Goal: Find contact information: Find contact information

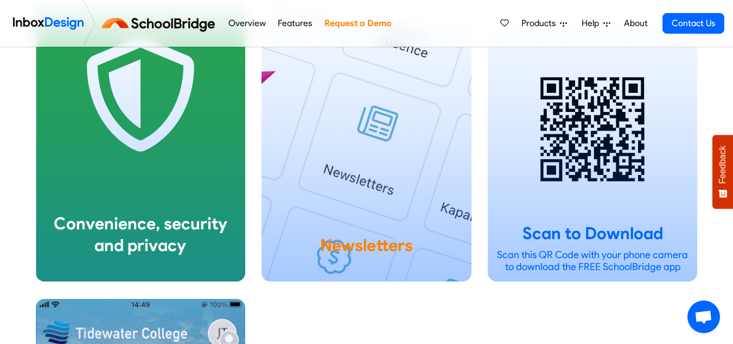
scroll to position [2064, 0]
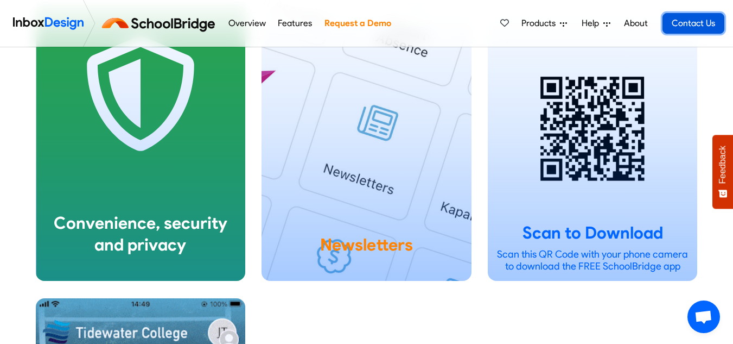
click at [678, 16] on link "Contact Us" at bounding box center [694, 23] width 62 height 21
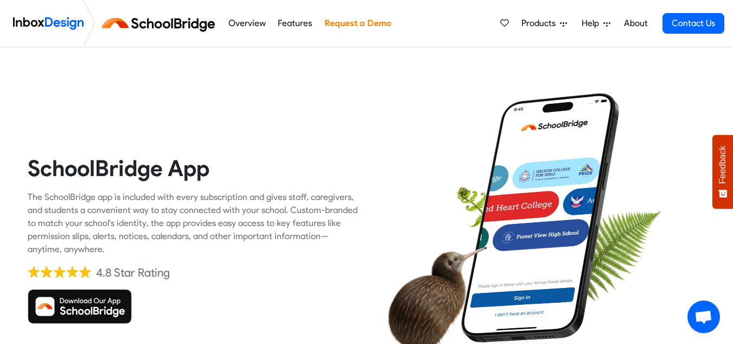
click at [83, 18] on img at bounding box center [48, 23] width 71 height 22
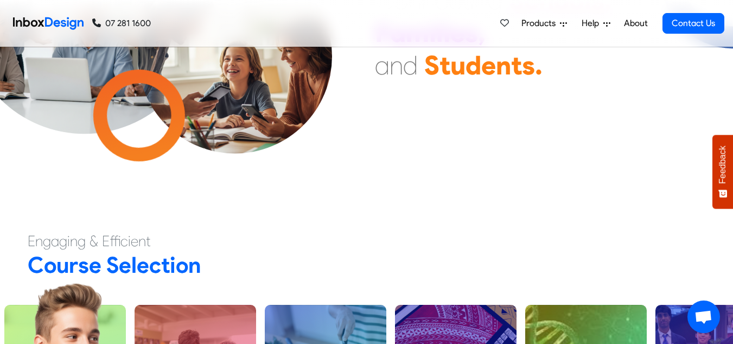
scroll to position [135, 0]
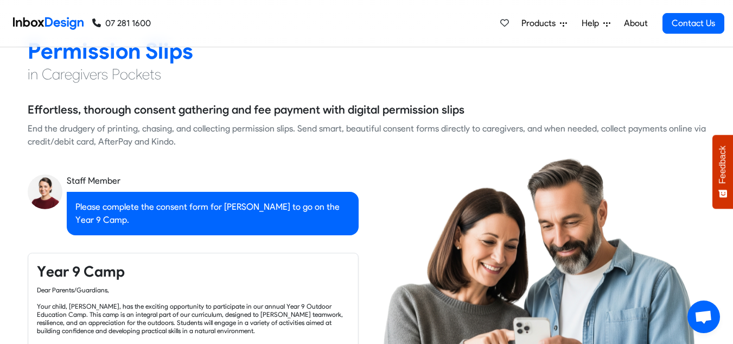
checkbox input "true"
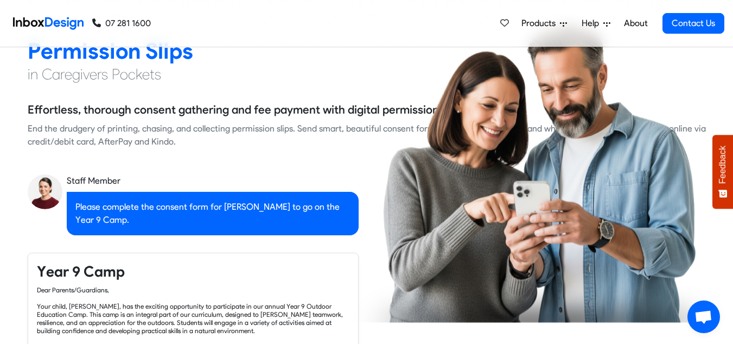
checkbox input "true"
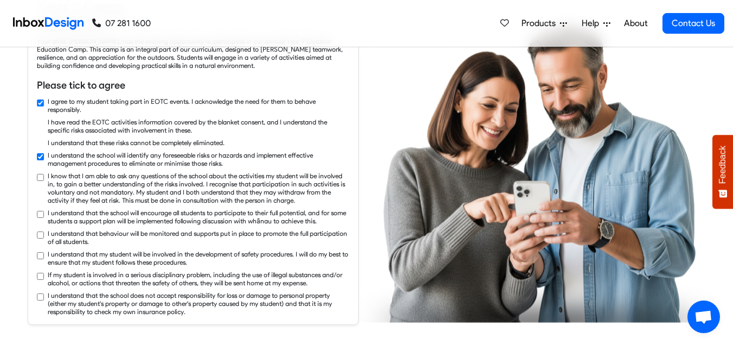
checkbox input "true"
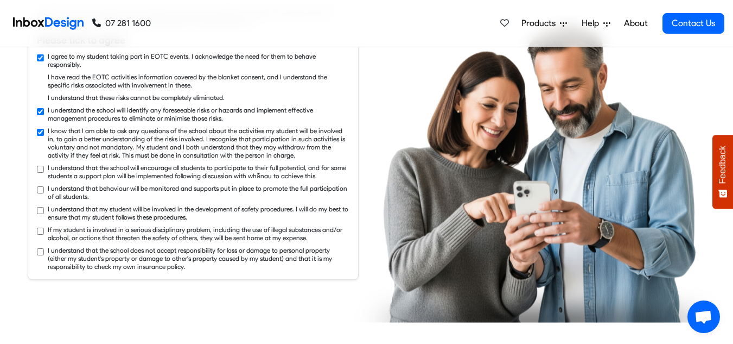
checkbox input "true"
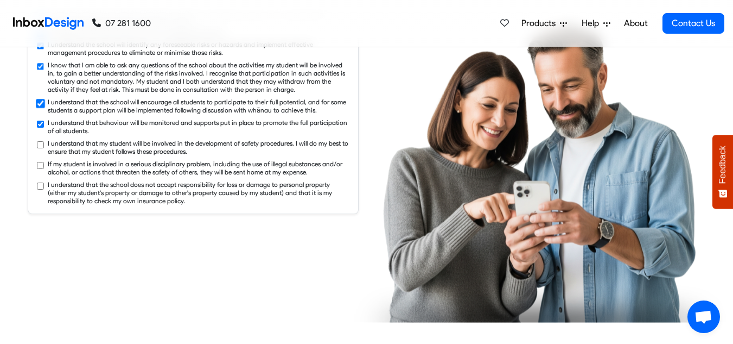
checkbox input "true"
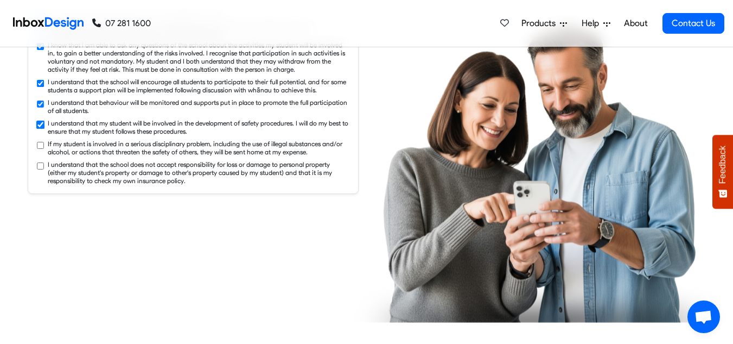
checkbox input "true"
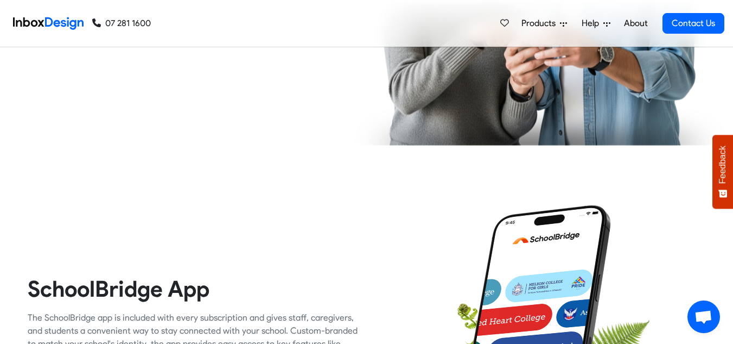
checkbox input "true"
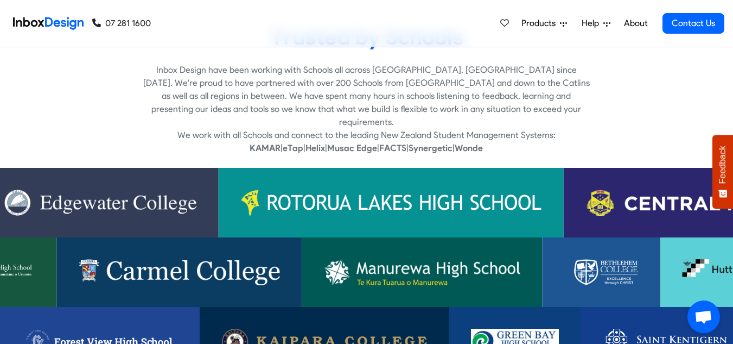
scroll to position [2029, 0]
